Goal: Task Accomplishment & Management: Use online tool/utility

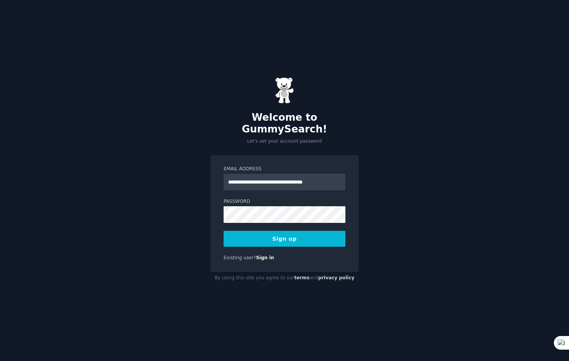
click at [266, 237] on button "Sign up" at bounding box center [285, 239] width 122 height 16
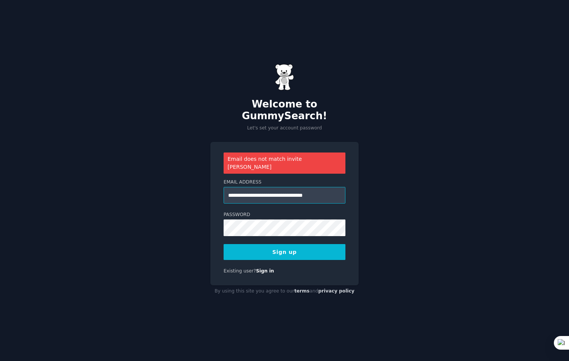
drag, startPoint x: 227, startPoint y: 190, endPoint x: 346, endPoint y: 184, distance: 118.2
click at [339, 187] on input "**********" at bounding box center [285, 195] width 122 height 17
type input "**********"
click at [271, 244] on button "Sign up" at bounding box center [285, 252] width 122 height 16
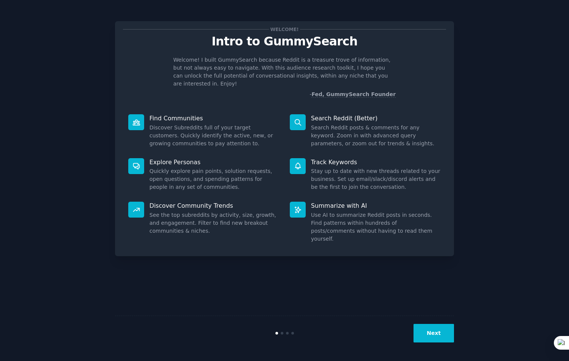
click at [346, 262] on div "Welcome! Intro to GummySearch Welcome! I built GummySearch because Reddit is a …" at bounding box center [284, 181] width 339 height 340
click at [437, 329] on button "Next" at bounding box center [434, 333] width 41 height 19
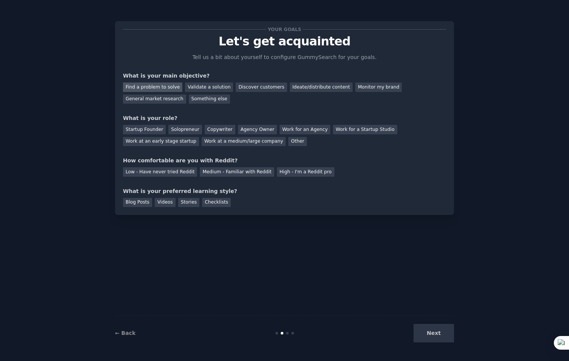
click at [168, 89] on div "Find a problem to solve" at bounding box center [152, 87] width 59 height 9
click at [148, 130] on div "Startup Founder" at bounding box center [144, 129] width 43 height 9
click at [217, 173] on div "Medium - Familiar with Reddit" at bounding box center [237, 171] width 74 height 9
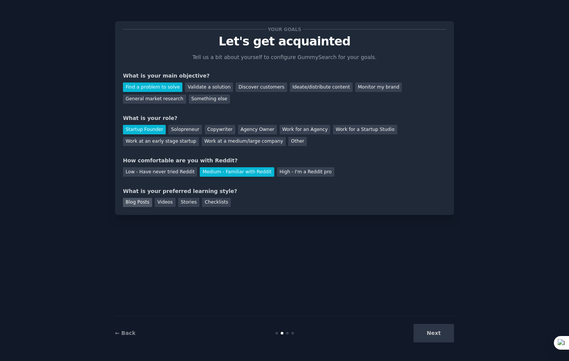
click at [133, 203] on div "Blog Posts" at bounding box center [137, 202] width 29 height 9
click at [167, 207] on div "Your goals Let's get acquainted Tell us a bit about yourself to configure Gummy…" at bounding box center [284, 118] width 339 height 194
click at [162, 203] on div "Videos" at bounding box center [165, 202] width 21 height 9
click at [178, 205] on div "Stories" at bounding box center [188, 202] width 21 height 9
click at [205, 204] on div "Checklists" at bounding box center [216, 202] width 29 height 9
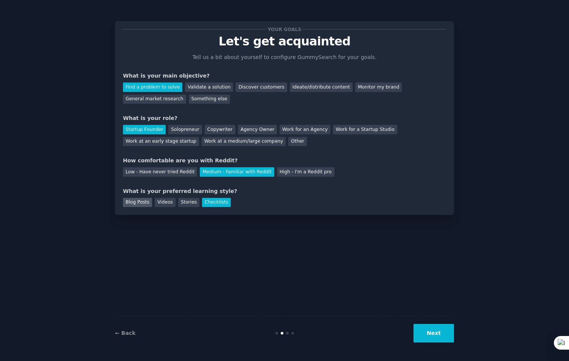
click at [145, 202] on div "Blog Posts" at bounding box center [137, 202] width 29 height 9
click at [158, 205] on div "Videos" at bounding box center [165, 202] width 21 height 9
click at [439, 329] on button "Next" at bounding box center [434, 333] width 41 height 19
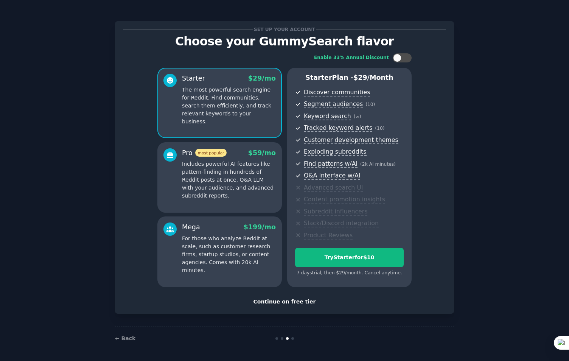
click at [270, 301] on div "Continue on free tier" at bounding box center [284, 302] width 323 height 8
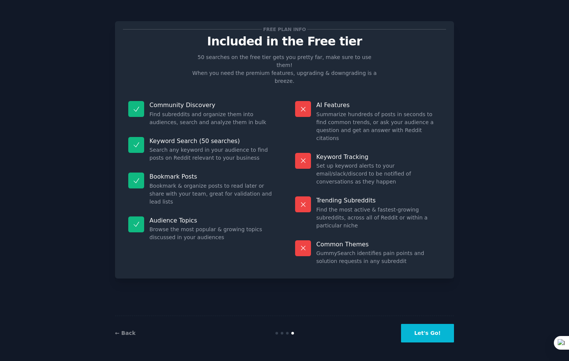
click at [427, 338] on button "Let's Go!" at bounding box center [427, 333] width 53 height 19
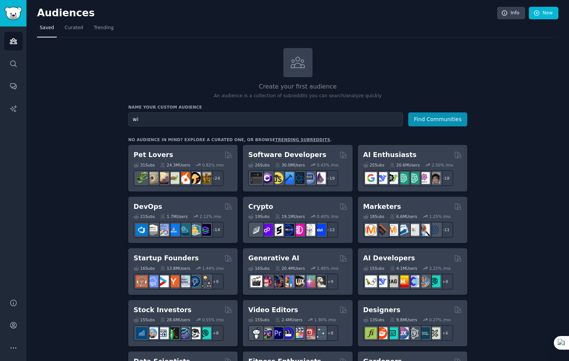
type input "w"
type input "colchester business"
click at [408, 112] on button "Find Communities" at bounding box center [437, 119] width 59 height 14
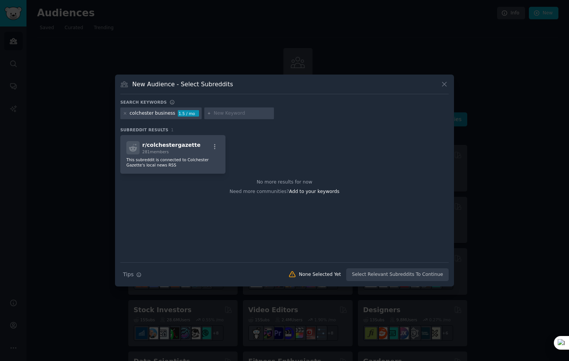
click at [156, 112] on div "colchester business" at bounding box center [153, 113] width 46 height 7
click at [214, 112] on input "text" at bounding box center [243, 113] width 58 height 7
type input "colchester small"
click at [207, 112] on icon at bounding box center [209, 113] width 4 height 4
click at [215, 112] on input "text" at bounding box center [243, 113] width 58 height 7
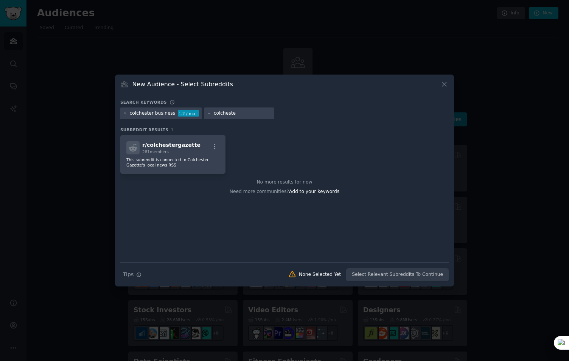
type input "colchester"
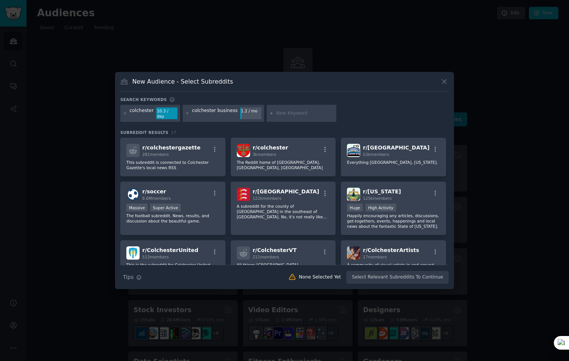
click at [147, 113] on div "colchester" at bounding box center [142, 114] width 24 height 12
click at [150, 114] on div "colchester" at bounding box center [142, 114] width 24 height 12
click at [122, 114] on div "colchester 10.3 / day" at bounding box center [150, 113] width 60 height 17
click at [125, 112] on icon at bounding box center [125, 113] width 4 height 4
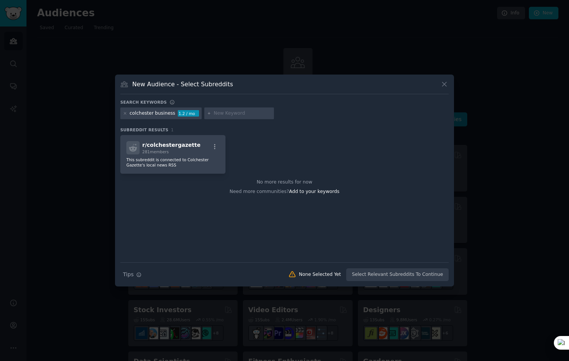
click at [214, 113] on input "text" at bounding box center [243, 113] width 58 height 7
type input "colchester community"
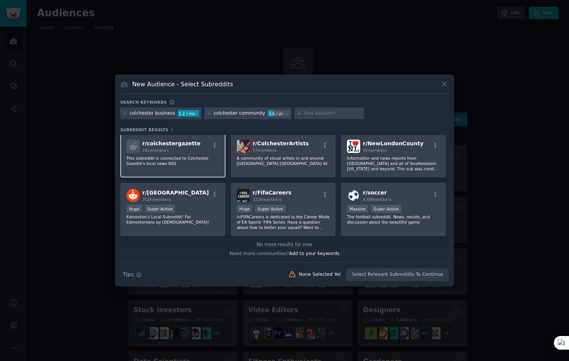
scroll to position [2, 0]
type input "windowcleaner"
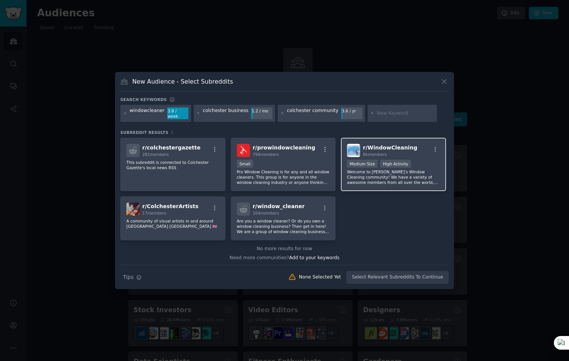
click at [383, 169] on p "Welcome to Reddit's Window Cleaning community! We have a variety of awesome mem…" at bounding box center [393, 177] width 93 height 16
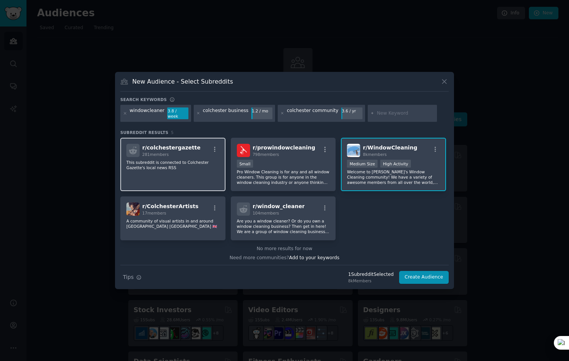
click at [181, 152] on div "281 members" at bounding box center [171, 154] width 58 height 5
click at [424, 273] on button "Create Audience" at bounding box center [424, 277] width 50 height 13
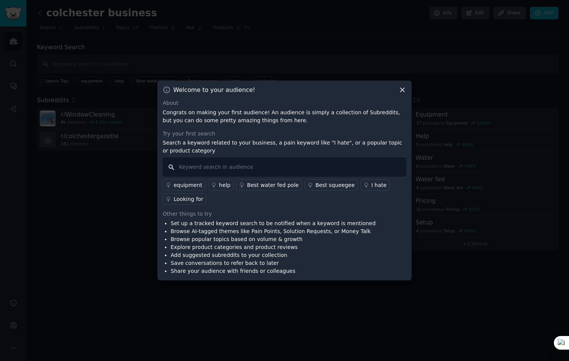
click at [208, 163] on input "text" at bounding box center [285, 166] width 244 height 19
type input "commerical cleaning"
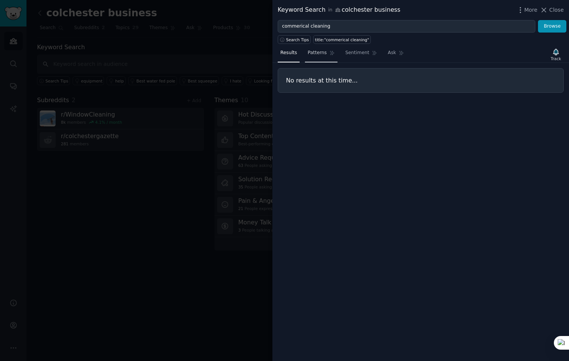
click at [311, 53] on span "Patterns" at bounding box center [317, 53] width 19 height 7
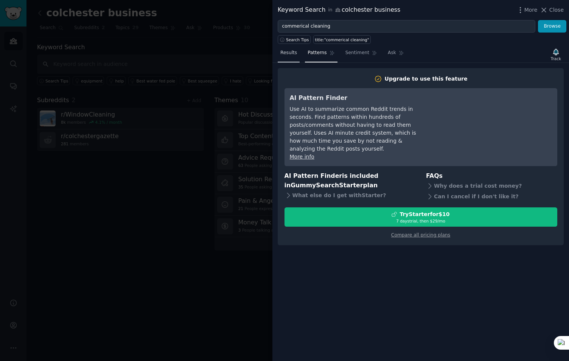
click at [288, 53] on span "Results" at bounding box center [288, 53] width 17 height 7
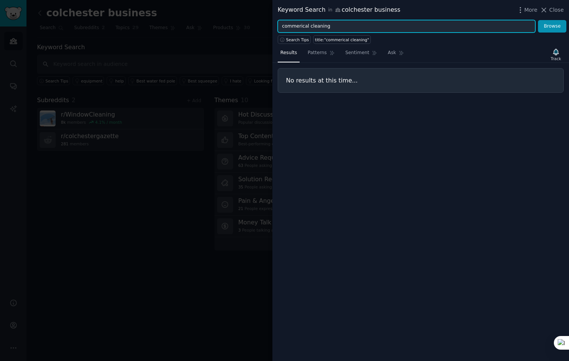
click at [336, 25] on input "commerical cleaning" at bounding box center [407, 26] width 258 height 13
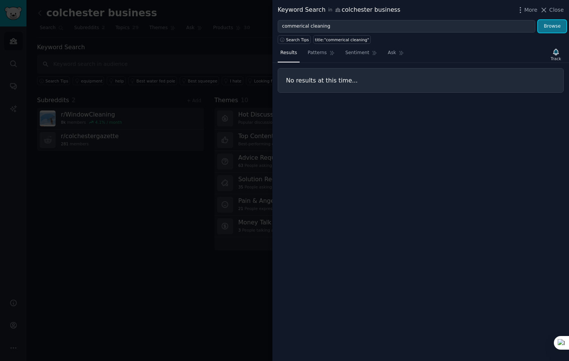
click at [555, 28] on button "Browse" at bounding box center [552, 26] width 28 height 13
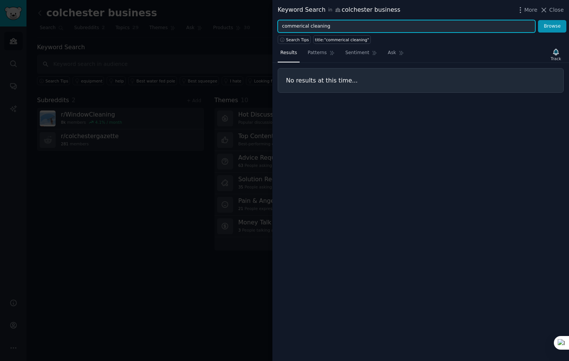
drag, startPoint x: 305, startPoint y: 26, endPoint x: 258, endPoint y: 26, distance: 47.7
click at [258, 26] on div "Keyword Search in colchester business More Close commerical cleaning Browse Sea…" at bounding box center [284, 180] width 569 height 361
click at [305, 28] on input "cleaning" at bounding box center [407, 26] width 258 height 13
type input "cleaningcontracts"
click at [538, 20] on button "Browse" at bounding box center [552, 26] width 28 height 13
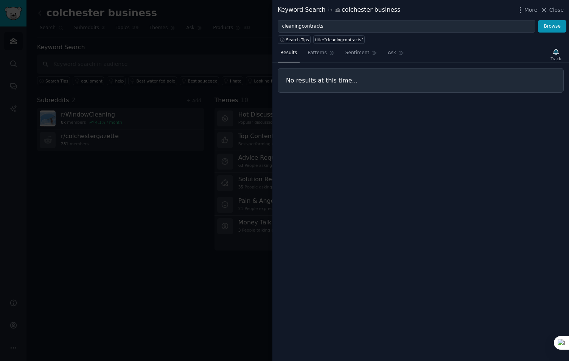
click at [128, 208] on div at bounding box center [284, 180] width 569 height 361
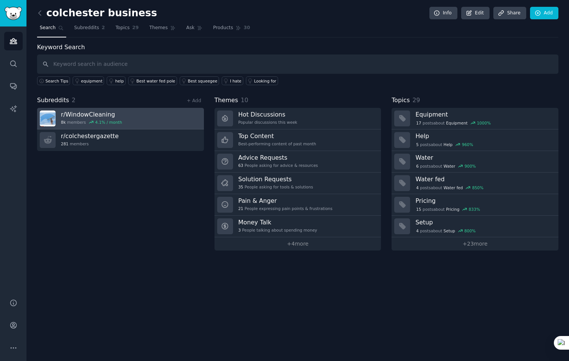
click at [138, 118] on link "r/ WindowCleaning 8k members 4.1 % / month" at bounding box center [120, 119] width 167 height 22
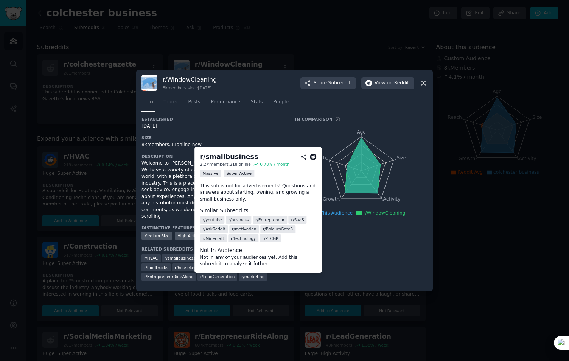
click at [182, 256] on span "r/ smallbusiness" at bounding box center [180, 258] width 31 height 5
